Goal: Task Accomplishment & Management: Use online tool/utility

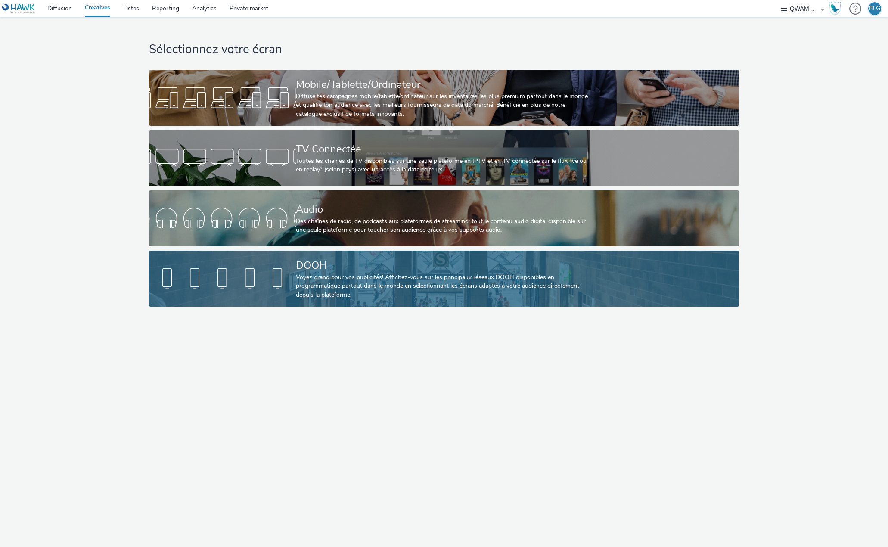
click at [387, 279] on div "Voyez grand pour vos publicités! Affichez-vous sur les principaux réseaux DOOH …" at bounding box center [442, 286] width 293 height 26
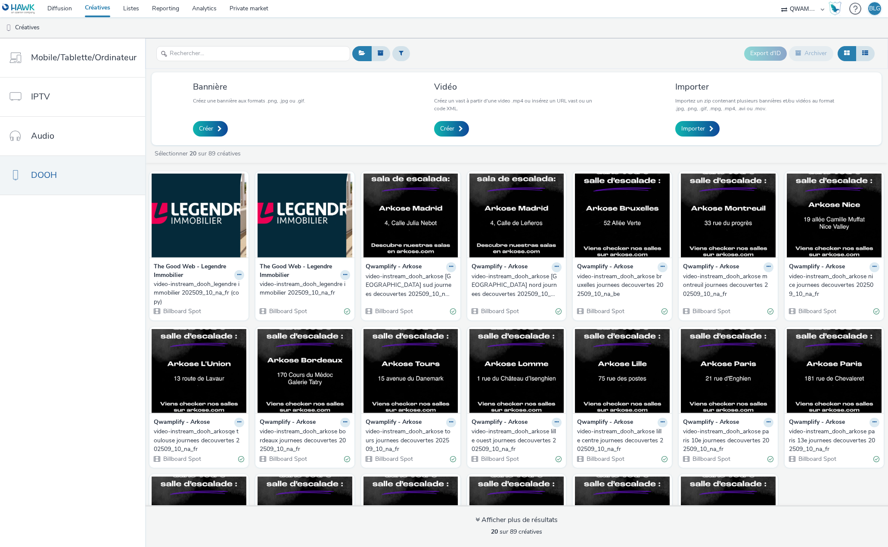
click at [271, 272] on strong "The Good Web - Legendre Immobilier" at bounding box center [299, 271] width 78 height 18
click at [292, 243] on img at bounding box center [305, 216] width 95 height 84
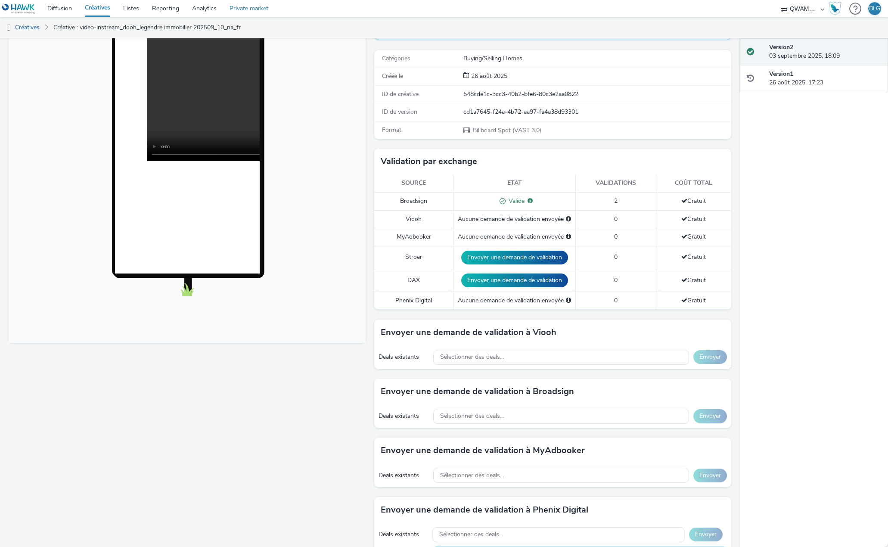
scroll to position [33, 0]
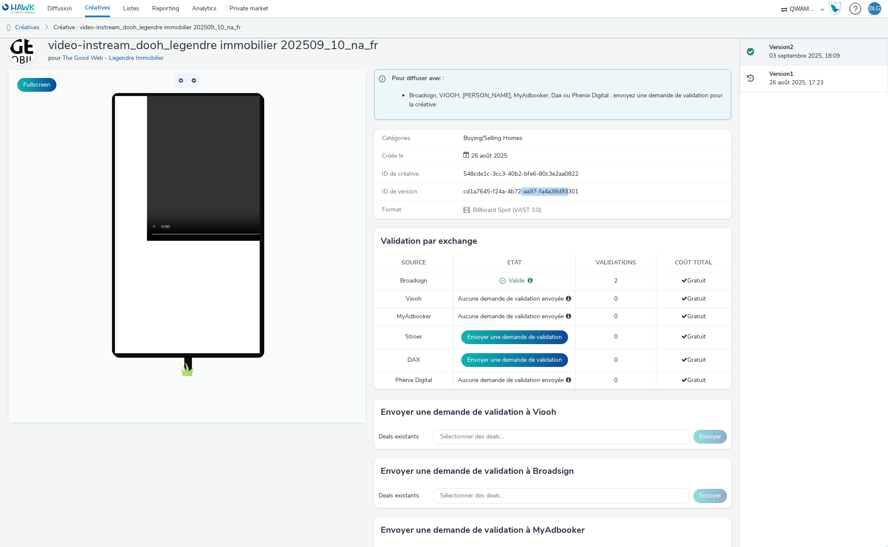
drag, startPoint x: 523, startPoint y: 183, endPoint x: 569, endPoint y: 180, distance: 45.8
click at [570, 187] on div "cd1a7645-f24a-4b72-aa97-fa4a38d93301" at bounding box center [597, 191] width 267 height 9
click at [569, 187] on div "cd1a7645-f24a-4b72-aa97-fa4a38d93301" at bounding box center [597, 191] width 267 height 9
click at [466, 187] on div "cd1a7645-f24a-4b72-aa97-fa4a38d93301" at bounding box center [597, 191] width 267 height 9
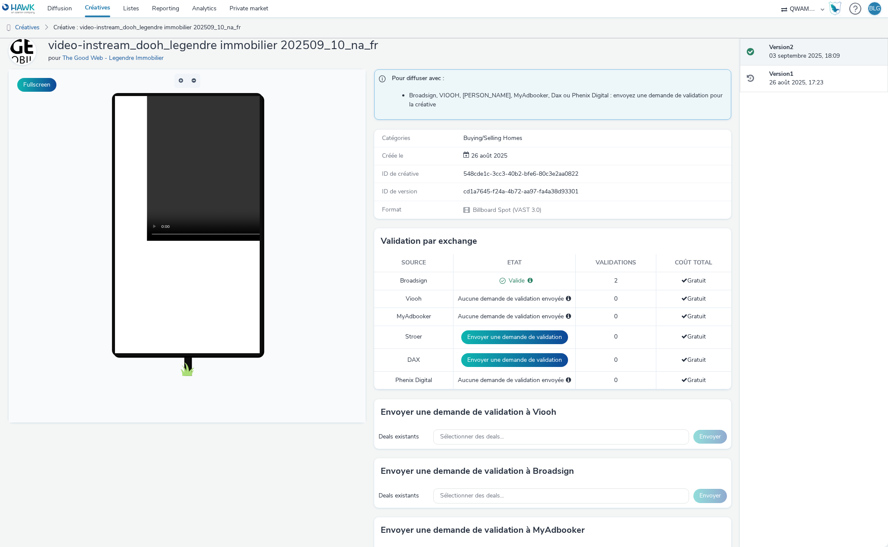
click at [528, 187] on div "cd1a7645-f24a-4b72-aa97-fa4a38d93301" at bounding box center [597, 191] width 267 height 9
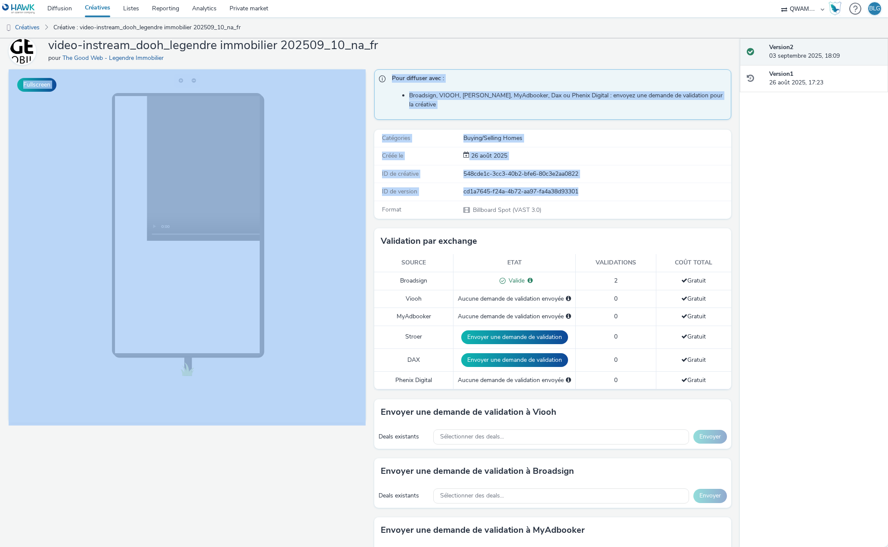
drag, startPoint x: 591, startPoint y: 250, endPoint x: 358, endPoint y: 187, distance: 240.6
click at [375, 187] on div "ID de version" at bounding box center [419, 191] width 88 height 9
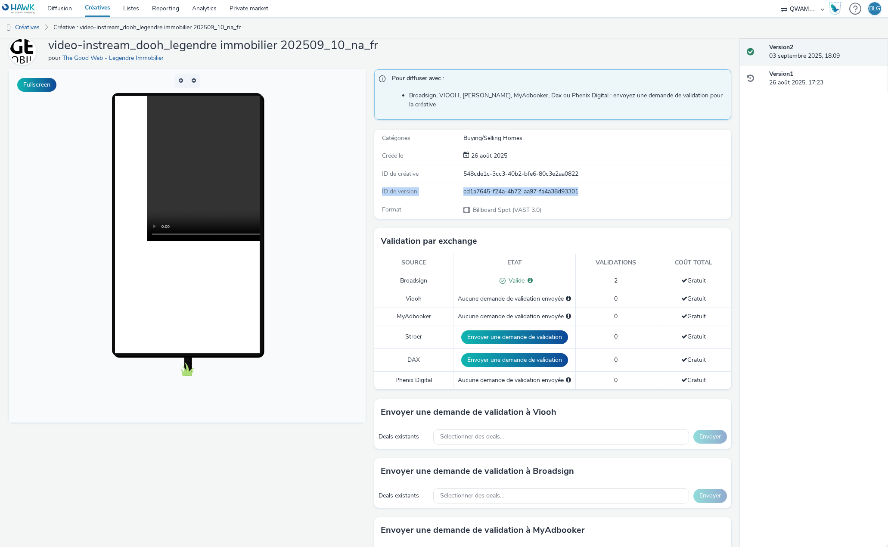
drag, startPoint x: 378, startPoint y: 180, endPoint x: 581, endPoint y: 177, distance: 202.9
click at [581, 183] on div "ID de version cd1a7645-f24a-4b72-aa97-fa4a38d93301" at bounding box center [552, 192] width 357 height 18
click at [482, 295] on div "Aucune demande de validation envoyée" at bounding box center [514, 299] width 113 height 9
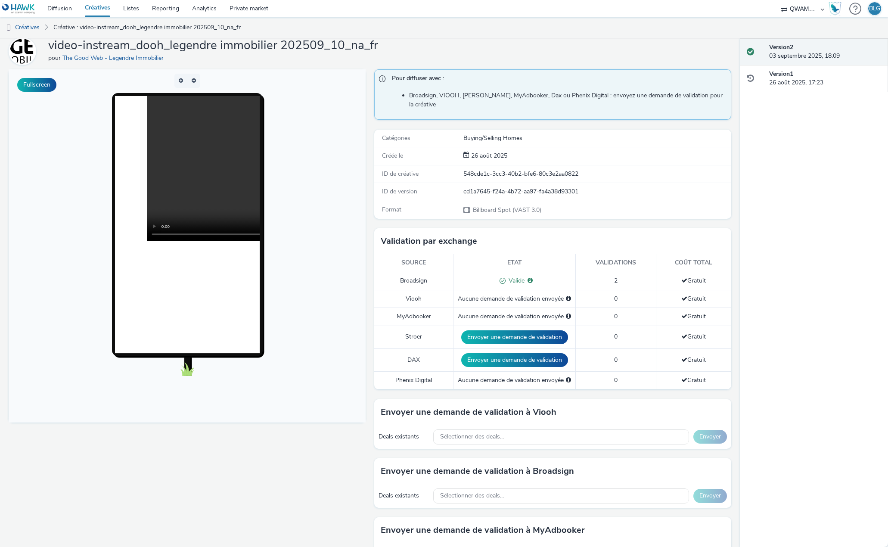
click at [479, 312] on div "Aucune demande de validation envoyée" at bounding box center [514, 316] width 113 height 9
click at [499, 295] on div "Aucune demande de validation envoyée" at bounding box center [514, 299] width 113 height 9
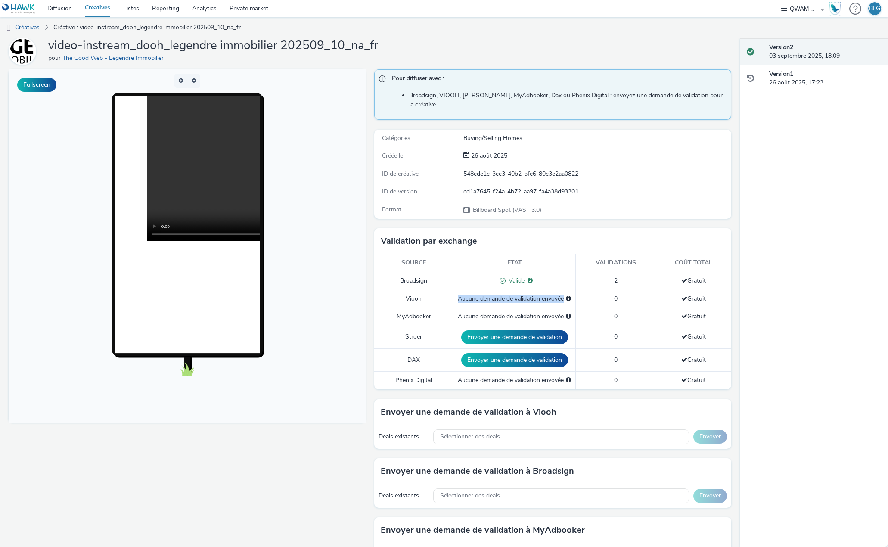
click at [499, 295] on div "Aucune demande de validation envoyée" at bounding box center [514, 299] width 113 height 9
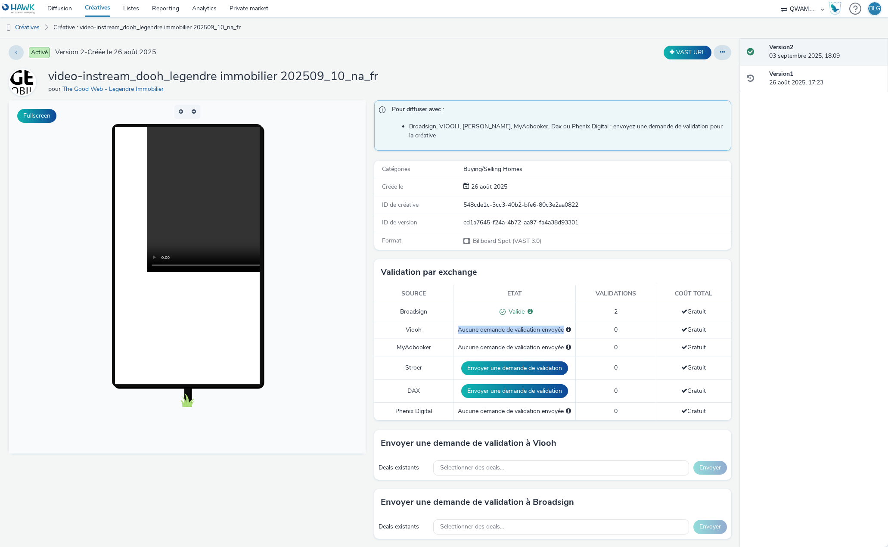
scroll to position [0, 0]
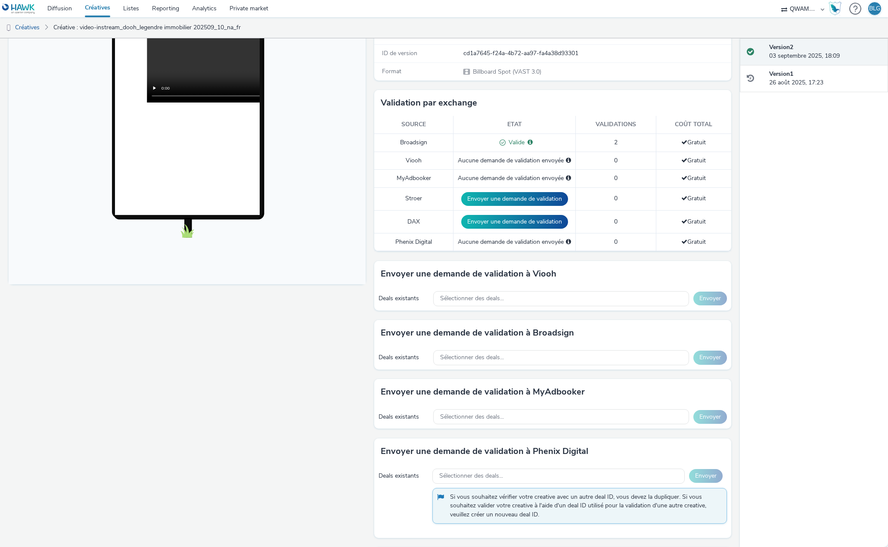
scroll to position [172, 0]
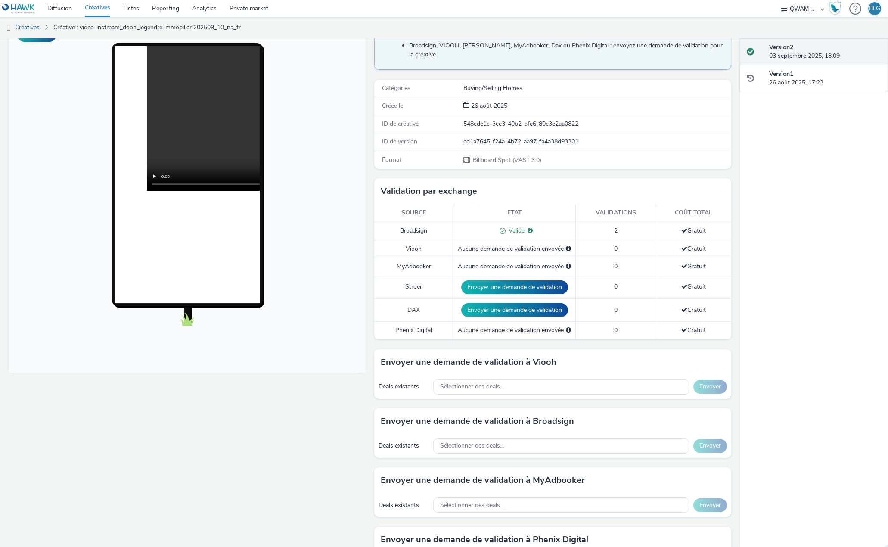
scroll to position [129, 0]
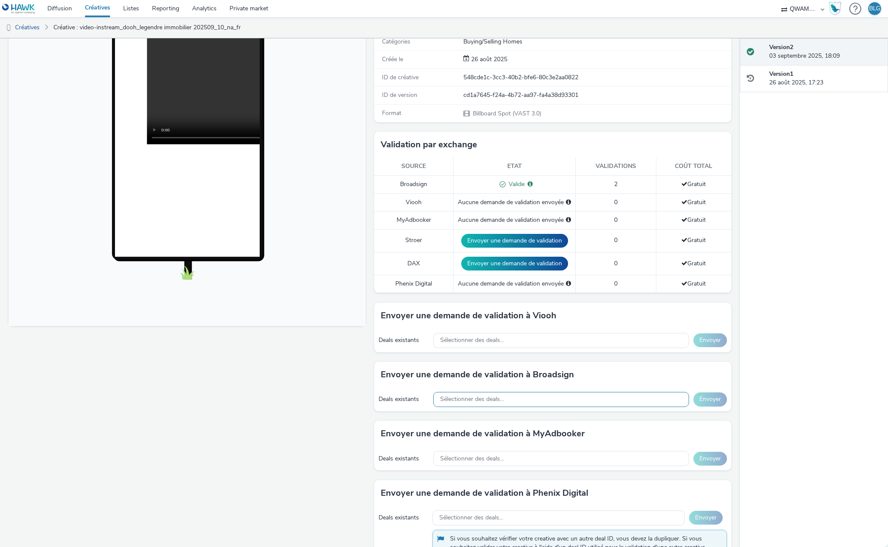
click at [495, 396] on span "Sélectionner des deals..." at bounding box center [472, 399] width 64 height 7
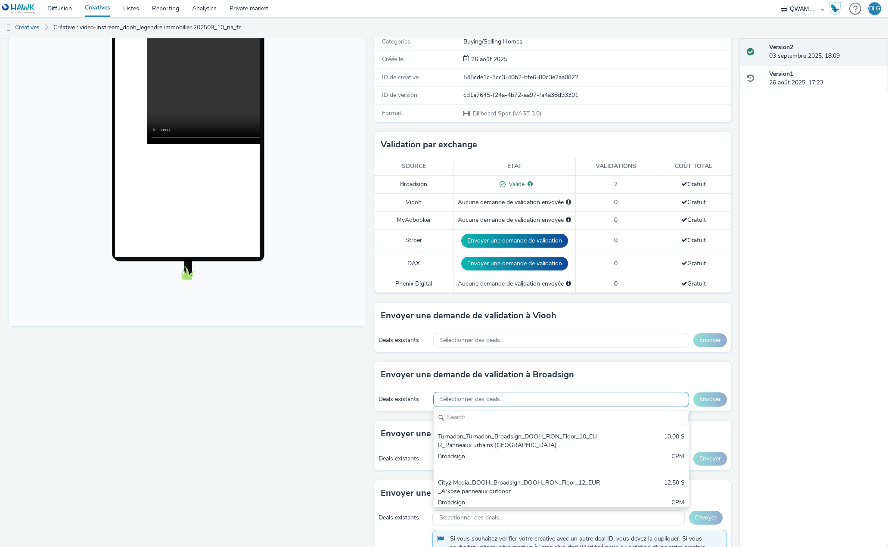
scroll to position [0, 0]
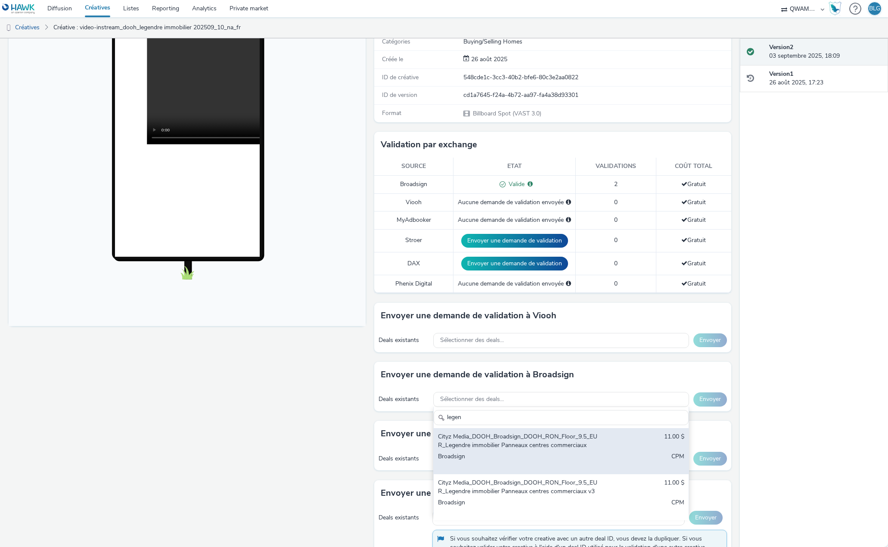
type input "legen"
click at [524, 433] on div "Cityz Media_DOOH_Broadsign_DOOH_RON_Floor_9.5_EUR_Legendre immobilier Panneaux …" at bounding box center [519, 442] width 163 height 18
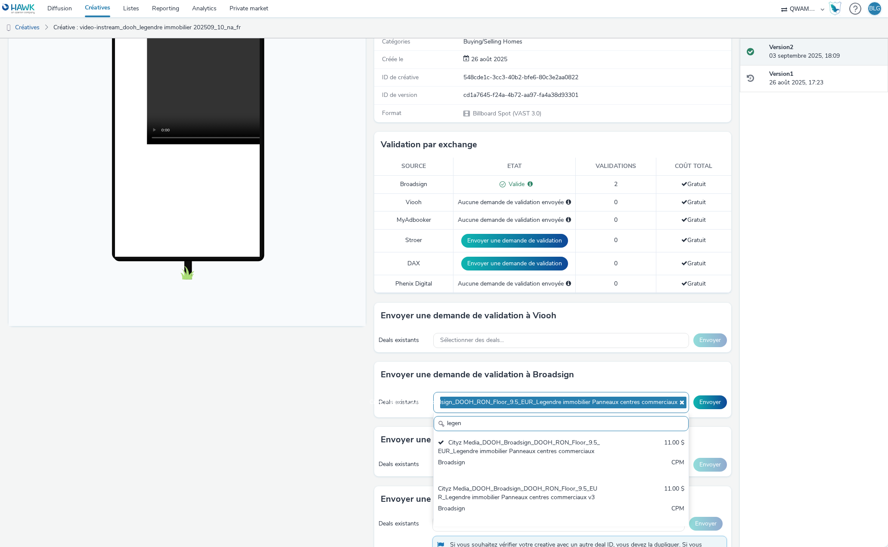
click at [678, 399] on icon at bounding box center [681, 402] width 7 height 6
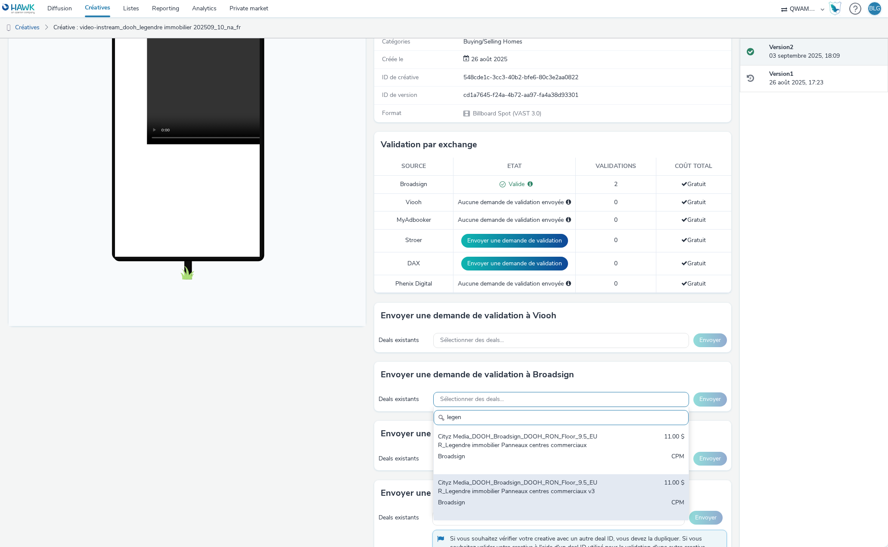
click at [576, 483] on div "Cityz Media_DOOH_Broadsign_DOOH_RON_Floor_9.5_EUR_Legendre immobilier Panneaux …" at bounding box center [519, 488] width 163 height 18
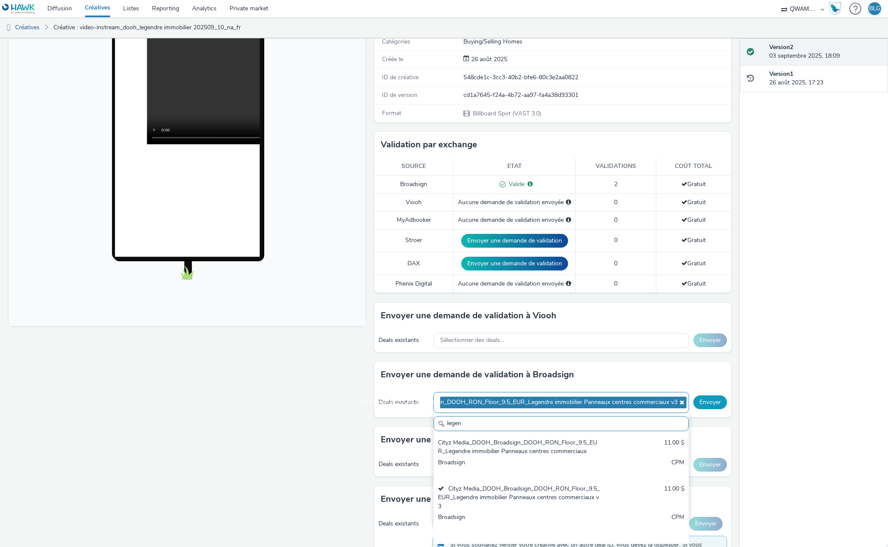
click at [700, 395] on button "Envoyer" at bounding box center [711, 402] width 34 height 14
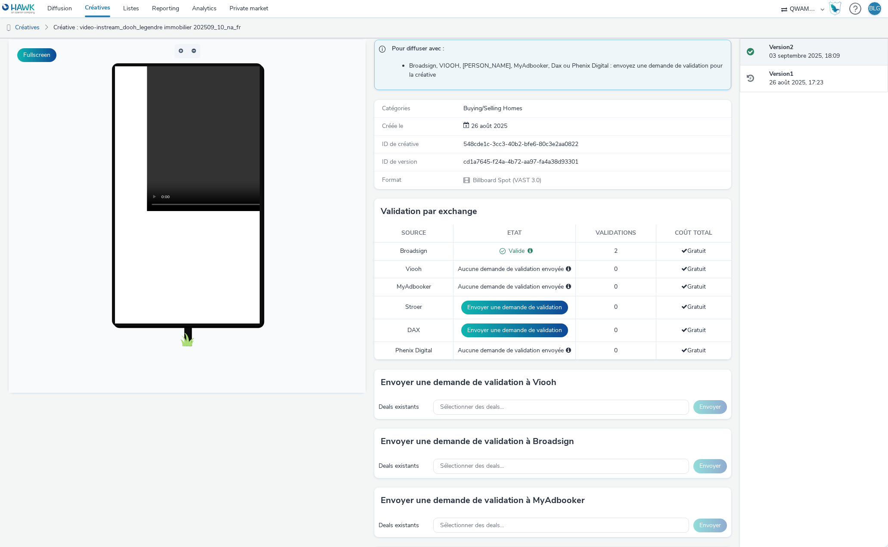
scroll to position [43, 0]
